Goal: Task Accomplishment & Management: Manage account settings

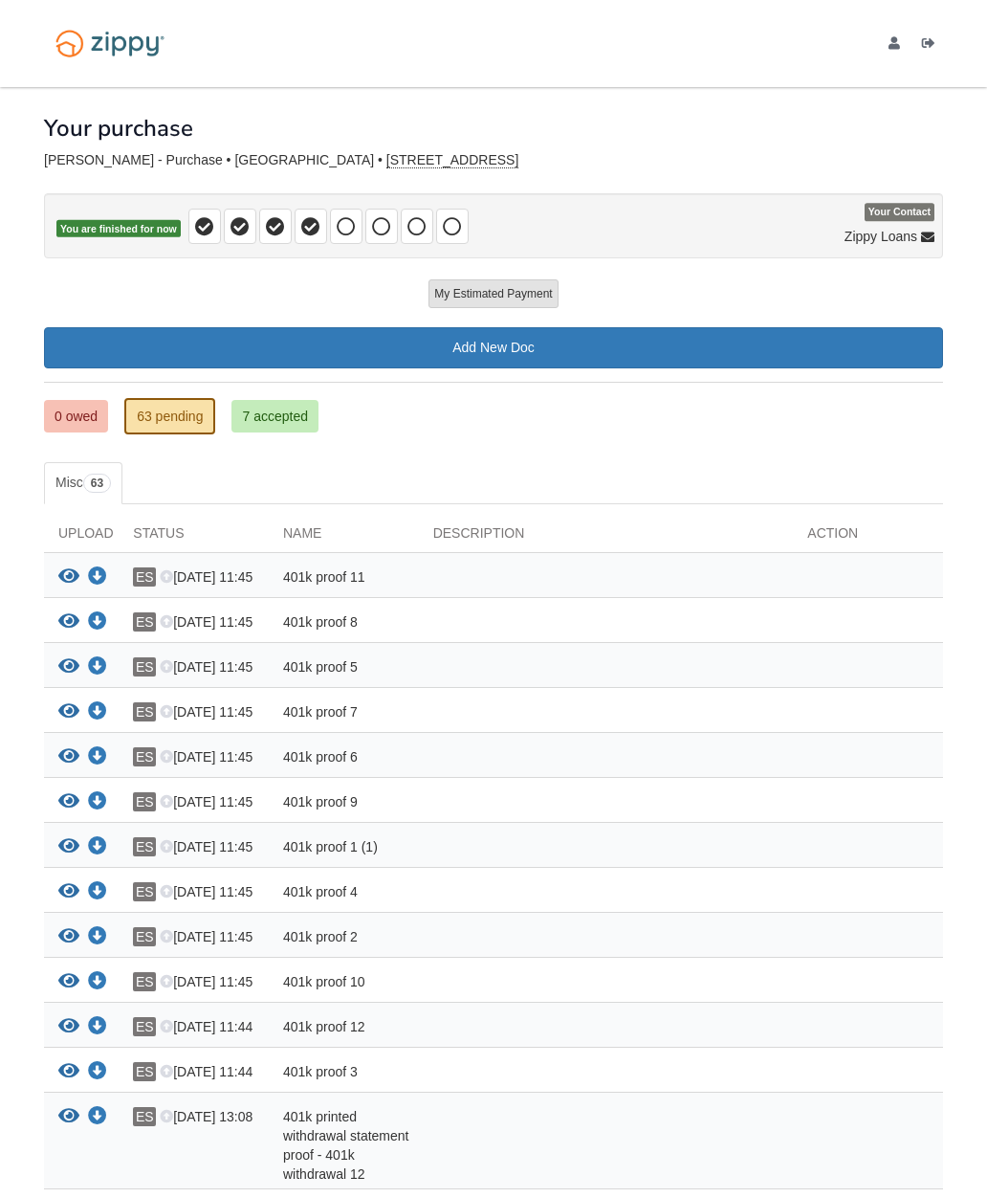
click at [172, 413] on link "63 pending" at bounding box center [169, 416] width 91 height 36
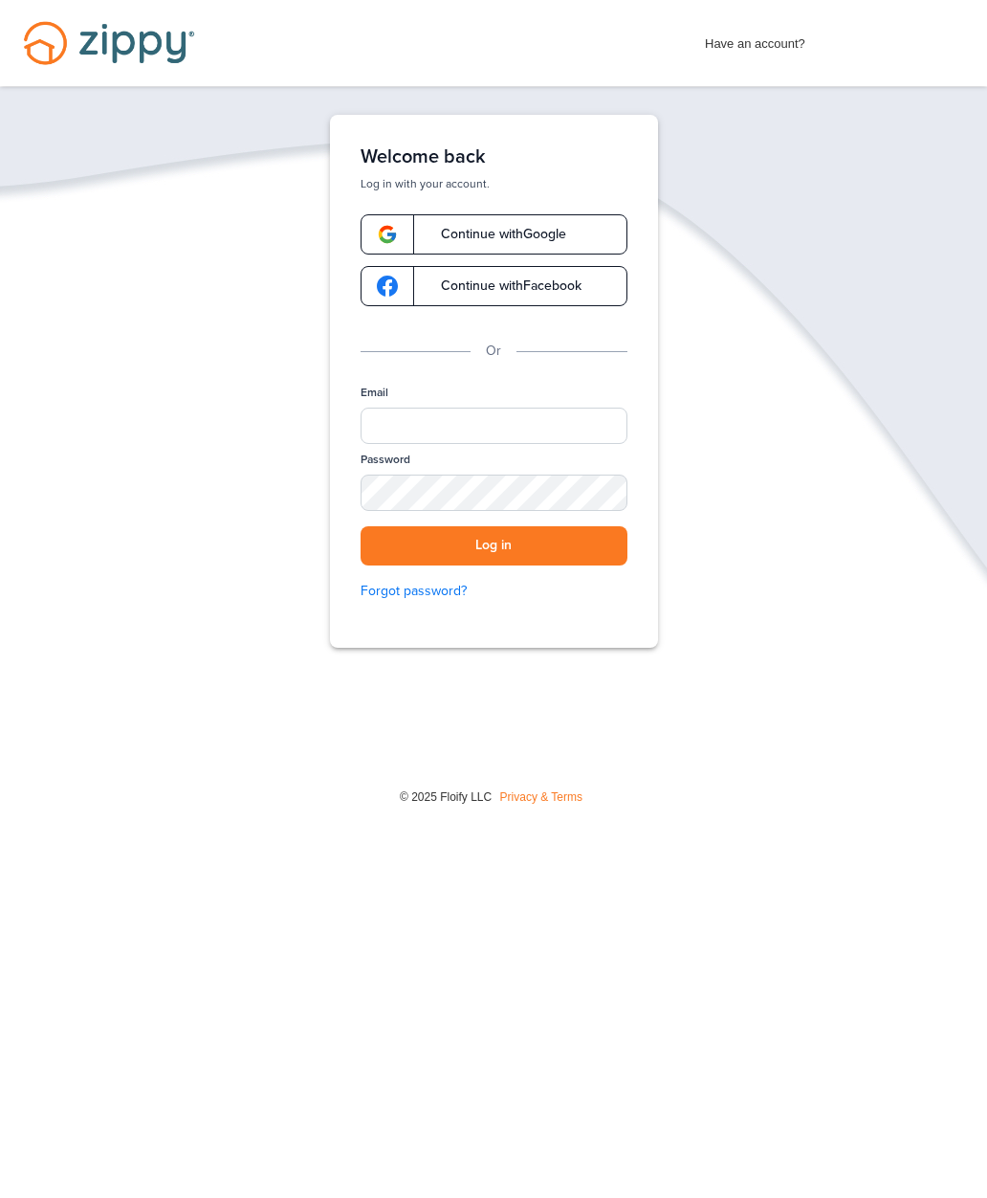
click at [783, 39] on span "Have an account?" at bounding box center [755, 39] width 100 height 31
click at [754, 46] on span "Have an account?" at bounding box center [755, 39] width 100 height 31
click at [776, 43] on span "Have an account?" at bounding box center [755, 39] width 100 height 31
click at [500, 433] on input "Email" at bounding box center [494, 426] width 267 height 36
type input "**********"
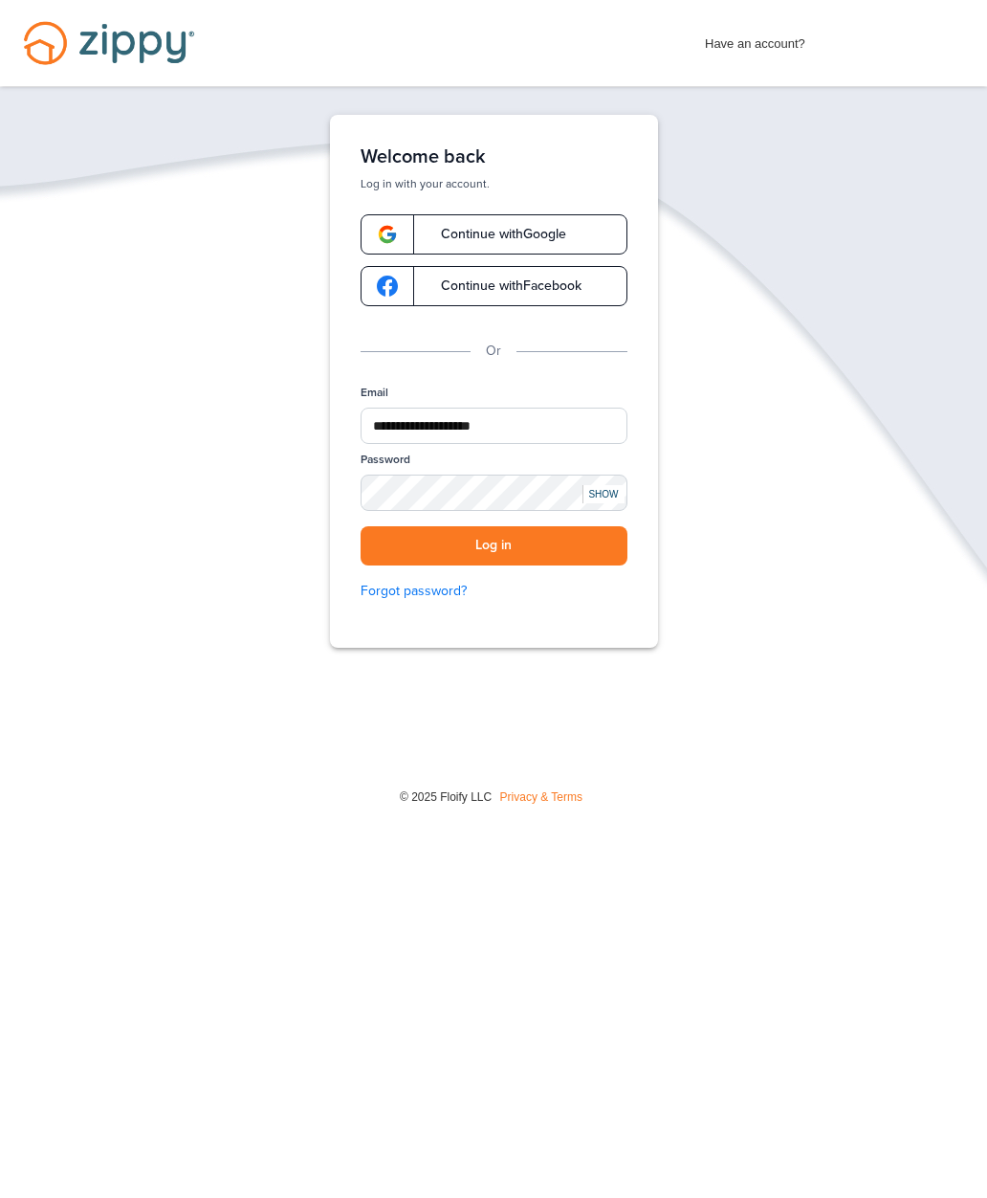
click at [589, 551] on button "Log in" at bounding box center [494, 545] width 267 height 39
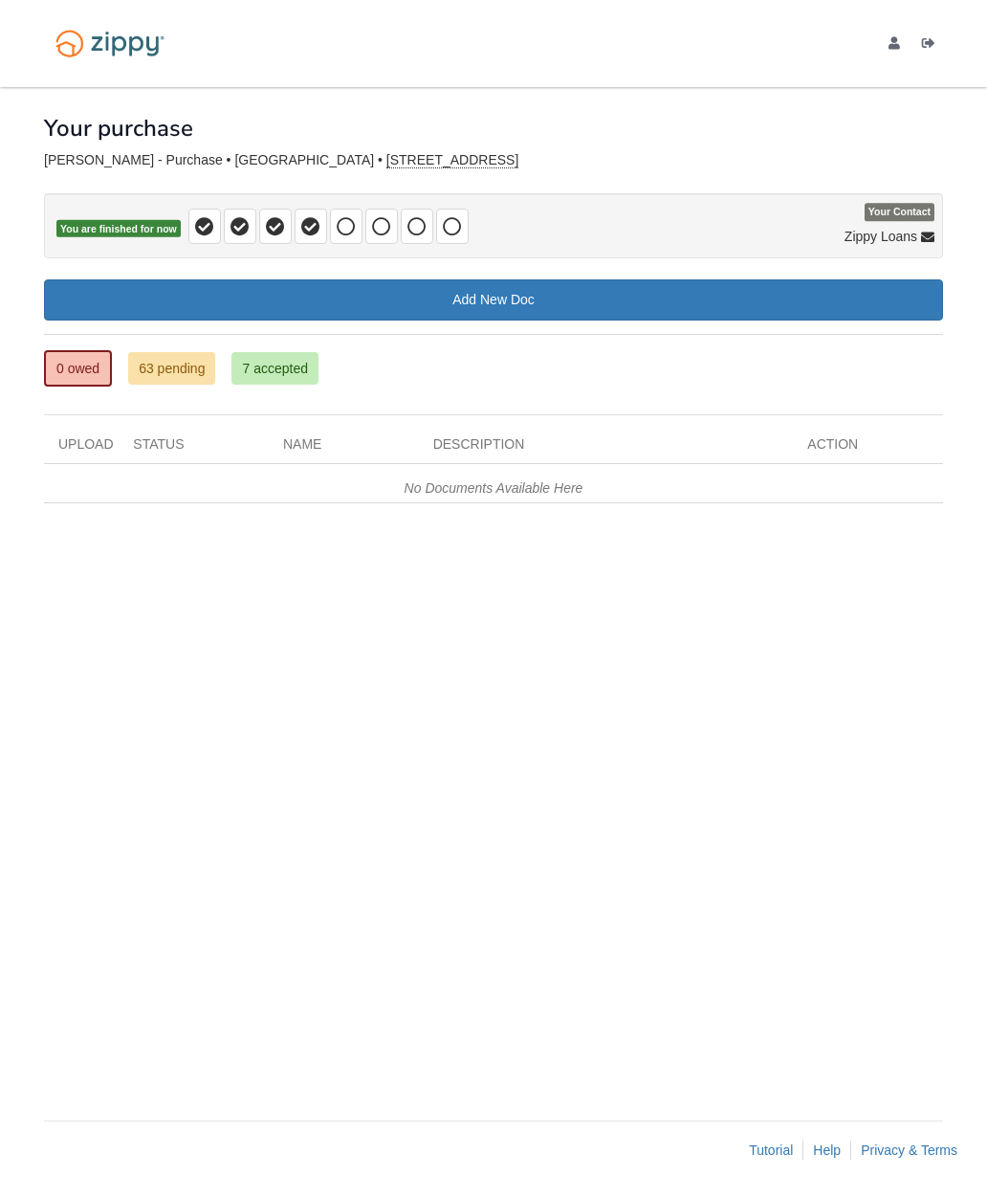
click at [77, 370] on link "0 owed" at bounding box center [78, 368] width 68 height 36
